Goal: Find specific page/section: Find specific page/section

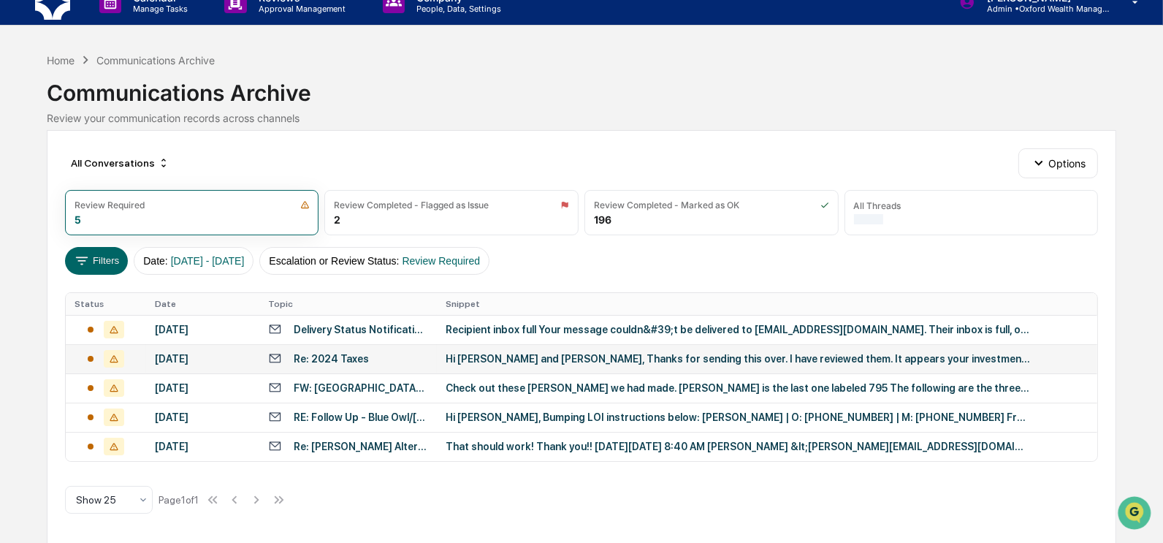
scroll to position [24, 0]
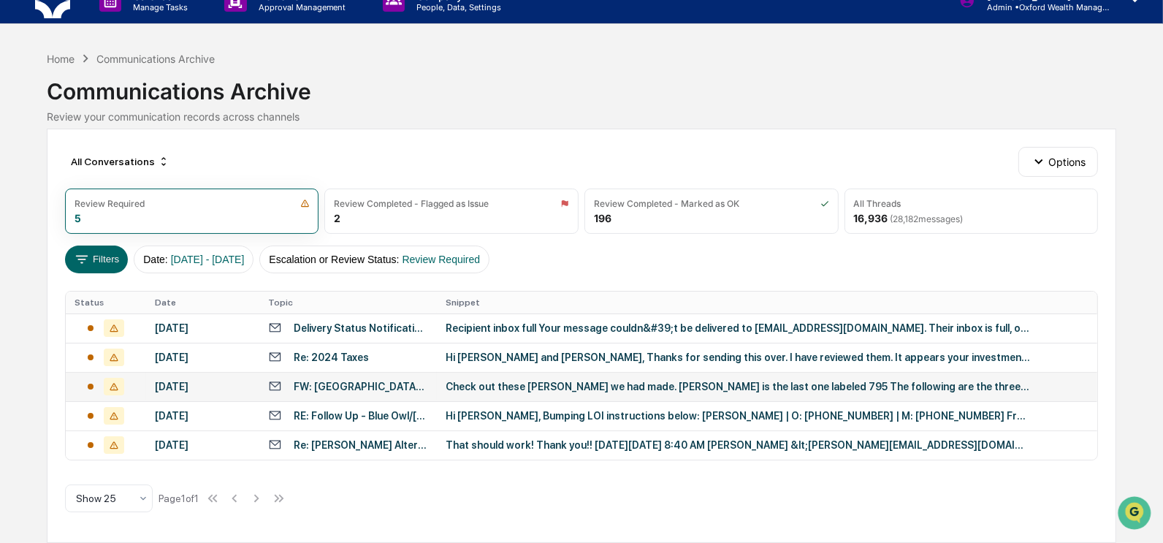
click at [466, 381] on div "Check out these wells we had made. Bailey-Averys is the last one labeled 795 Th…" at bounding box center [738, 387] width 584 height 12
click at [24, 387] on div "Calendar Manage Tasks Reviews Approval Management Company People, Data, Setting…" at bounding box center [581, 260] width 1163 height 565
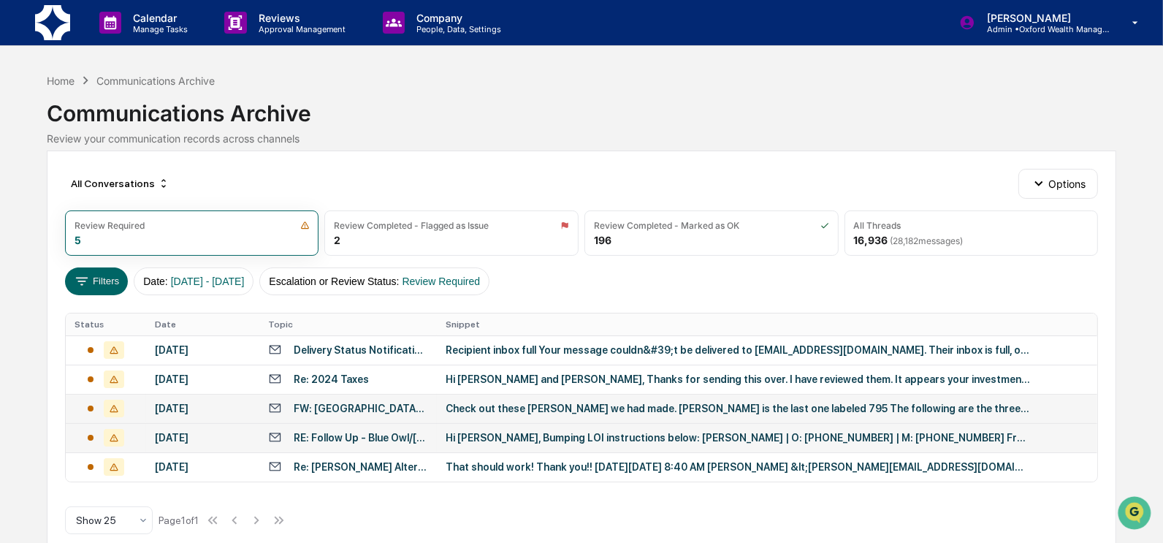
click at [524, 432] on td "Hi David, Bumping LOI instructions below: Aidan Rhodes | O: +1 212-516-9588 | M…" at bounding box center [767, 437] width 660 height 29
click at [15, 121] on div "Calendar Manage Tasks Reviews Approval Management Company People, Data, Setting…" at bounding box center [581, 282] width 1163 height 565
